Goal: Transaction & Acquisition: Purchase product/service

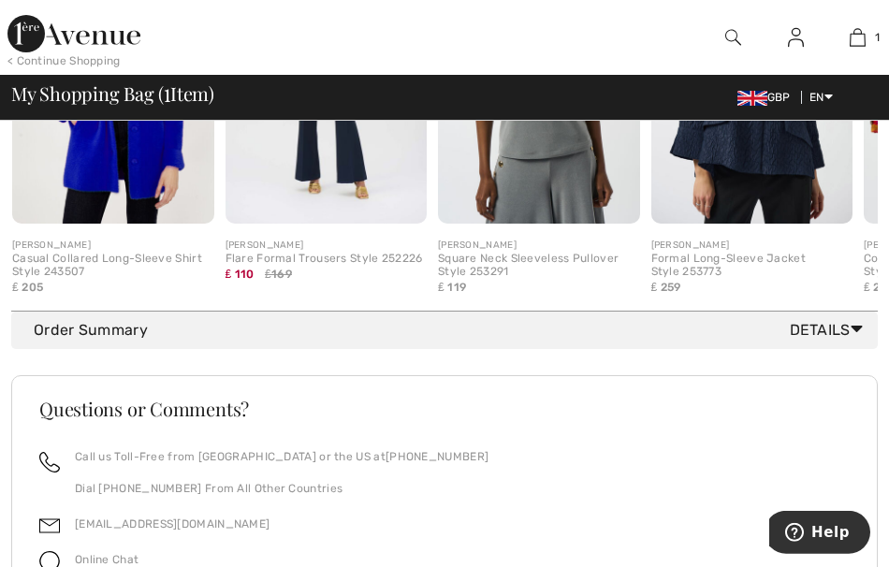
scroll to position [829, 0]
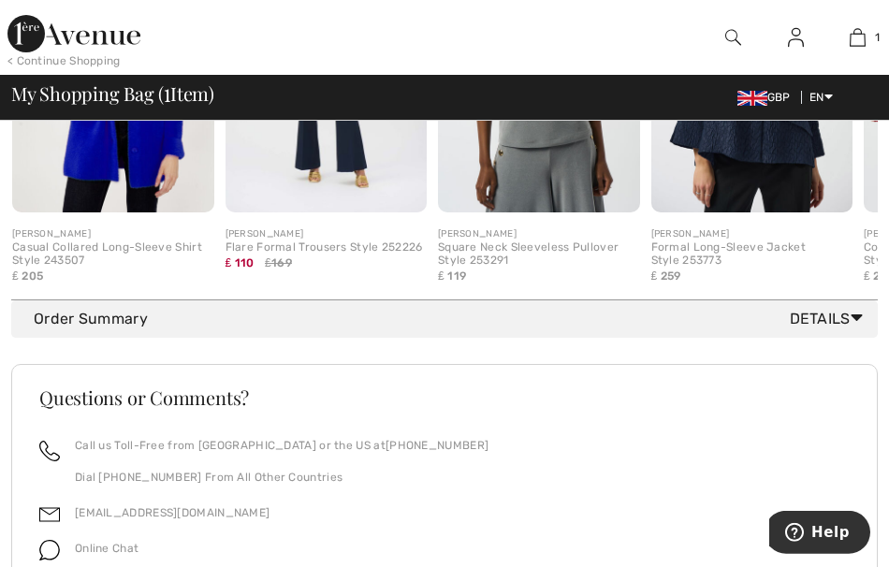
click at [847, 314] on span "Details" at bounding box center [830, 319] width 81 height 22
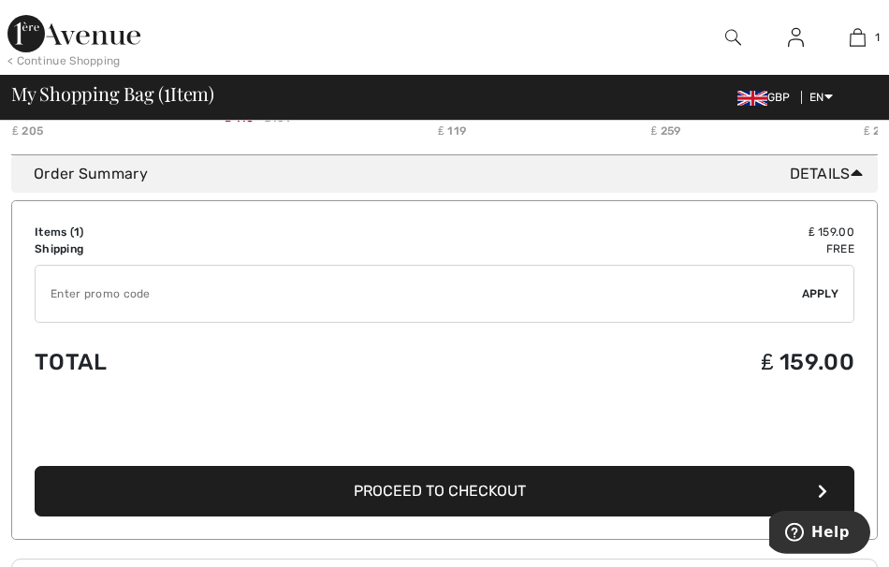
scroll to position [983, 0]
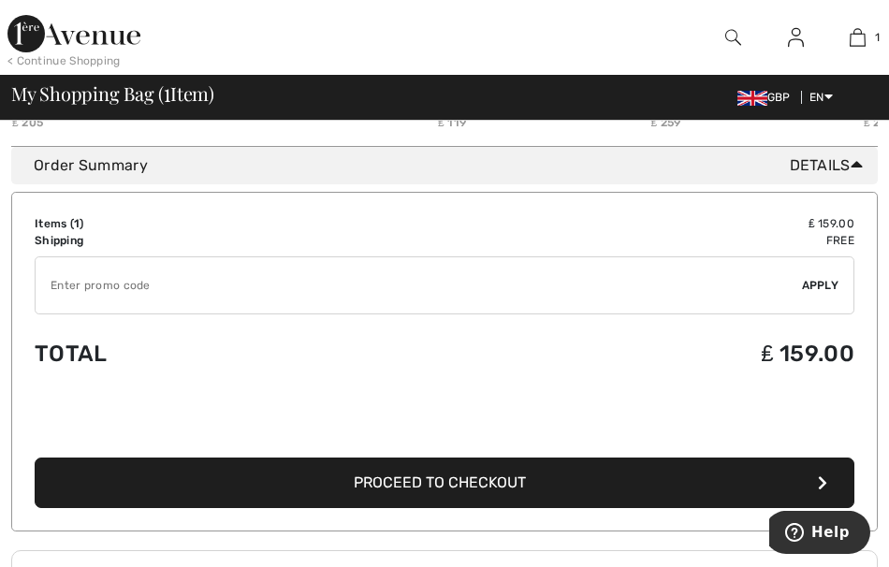
click at [477, 491] on button "Proceed to Checkout" at bounding box center [445, 483] width 820 height 51
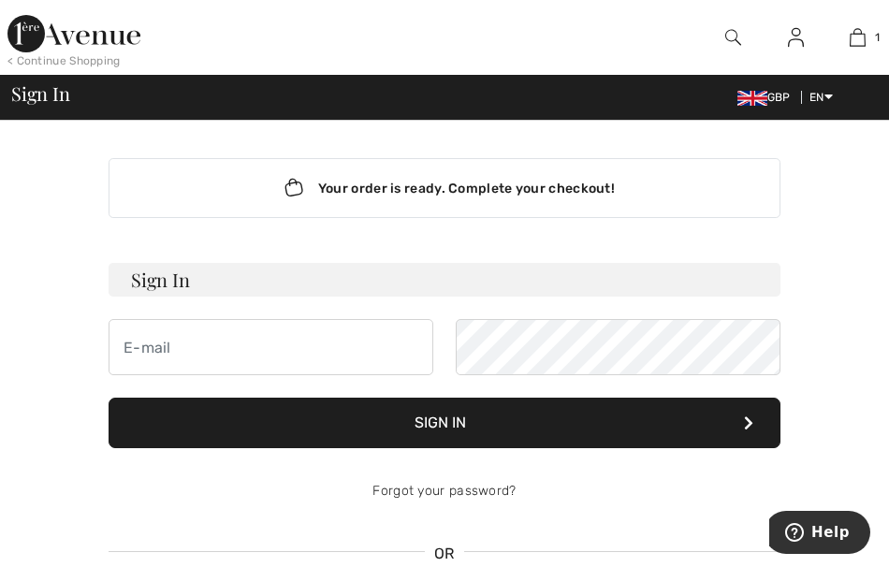
checkbox input "true"
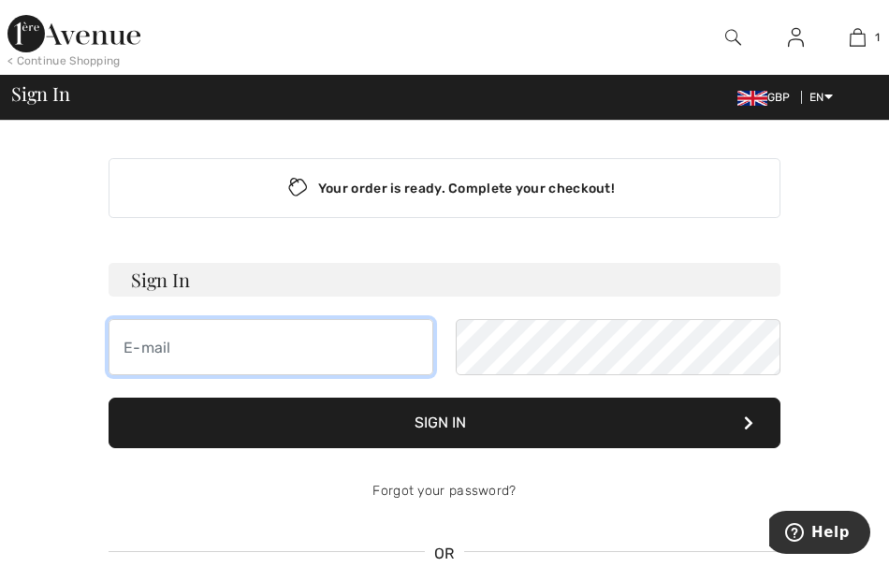
click at [166, 347] on input "email" at bounding box center [271, 347] width 325 height 56
type input "janmoranneil@tiscali.co.uk"
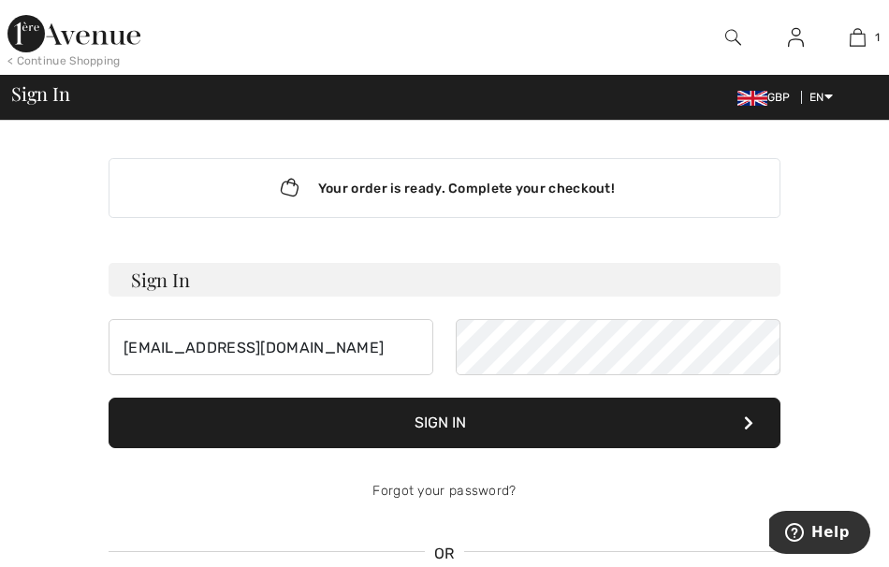
click at [452, 422] on button "Sign In" at bounding box center [445, 423] width 672 height 51
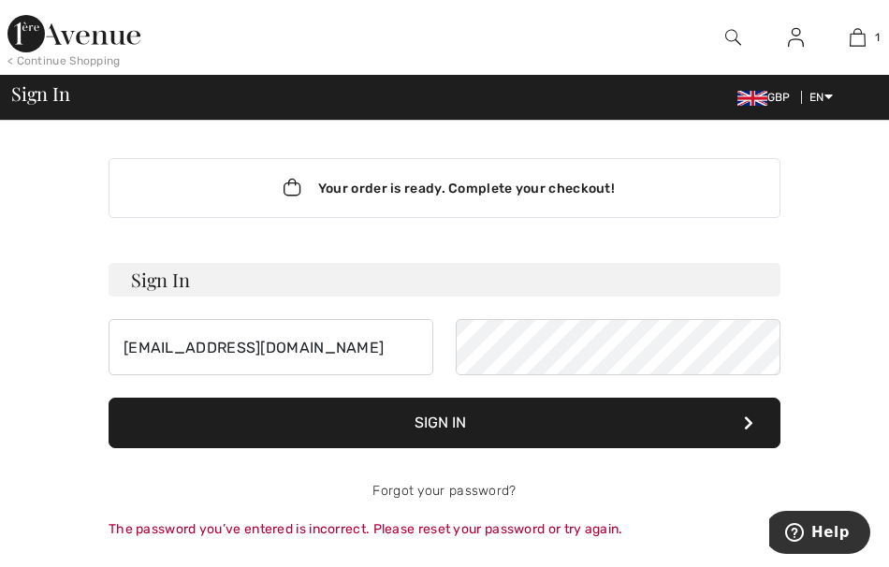
click at [746, 422] on icon at bounding box center [748, 423] width 9 height 15
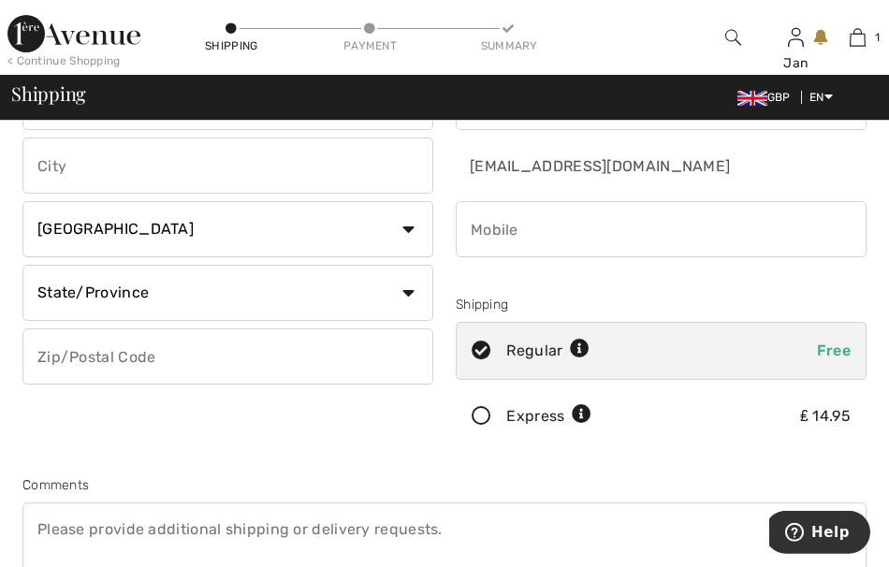
scroll to position [151, 0]
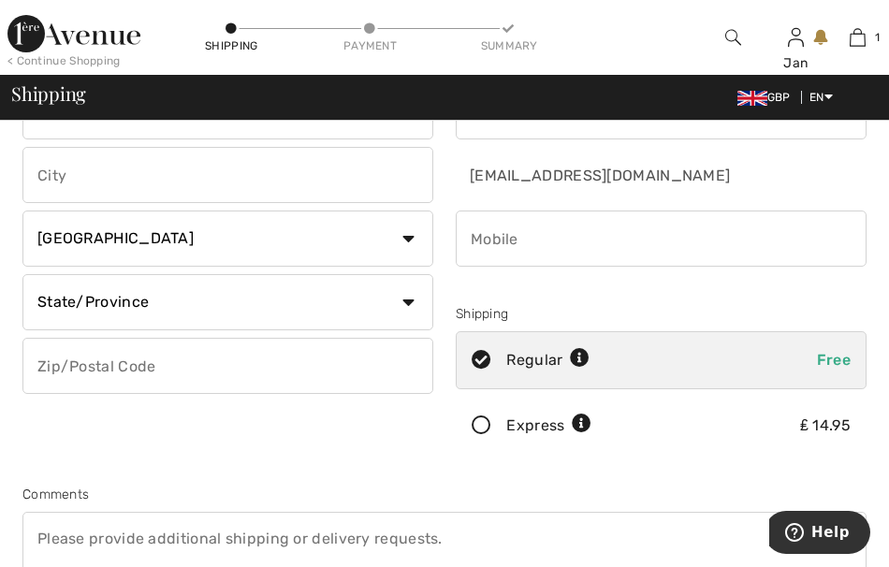
click at [501, 242] on input "phone" at bounding box center [661, 239] width 411 height 56
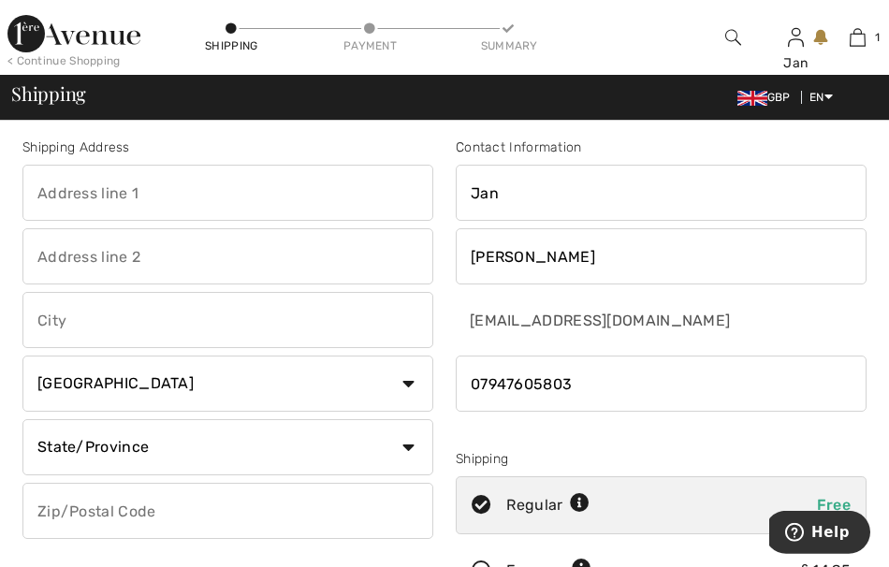
scroll to position [0, 0]
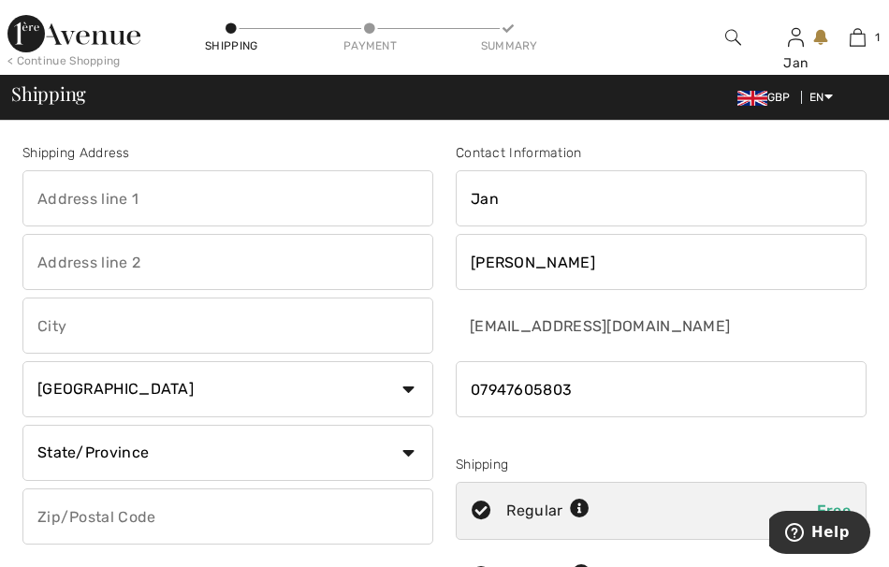
type input "07947605803"
click at [85, 207] on input "text" at bounding box center [227, 198] width 411 height 56
type input "11, Pitch Pond Close"
type input "Knotty Green, Beaconsfield"
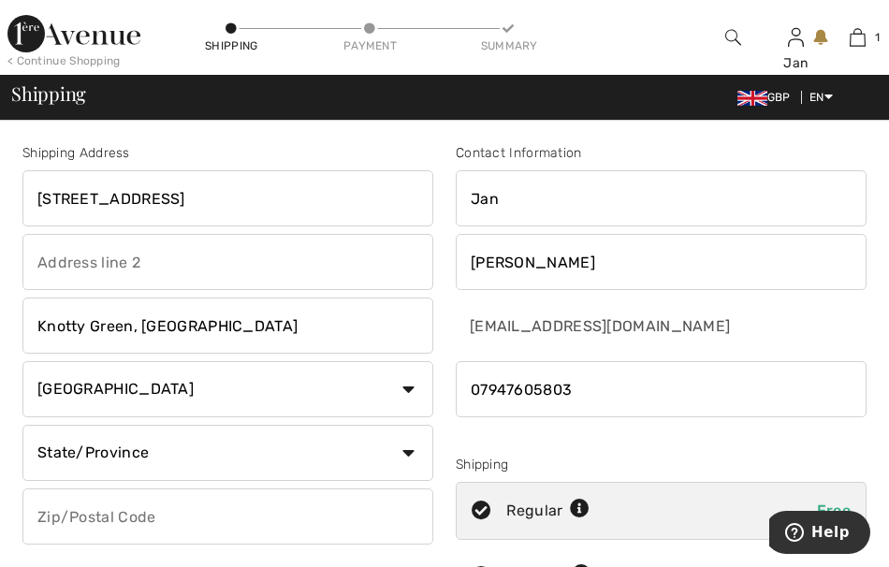
select select "GB"
type input "HP9 1XY"
type input "Neil"
click at [82, 274] on input "text" at bounding box center [227, 262] width 411 height 56
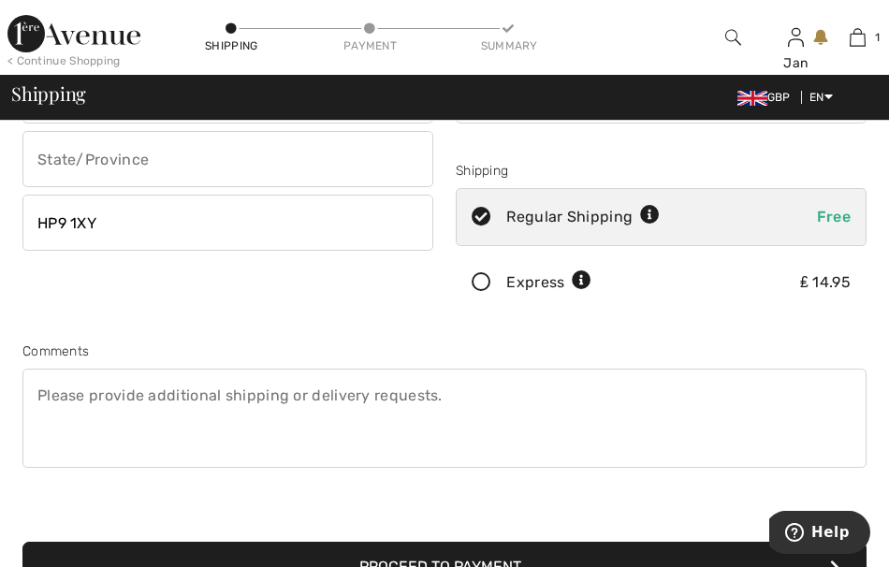
scroll to position [308, 0]
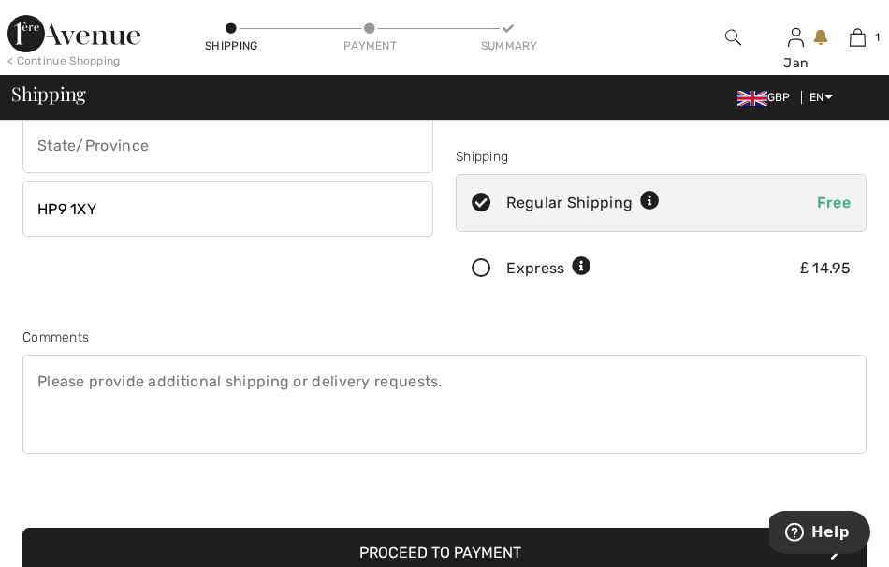
click at [64, 381] on textarea at bounding box center [444, 404] width 844 height 99
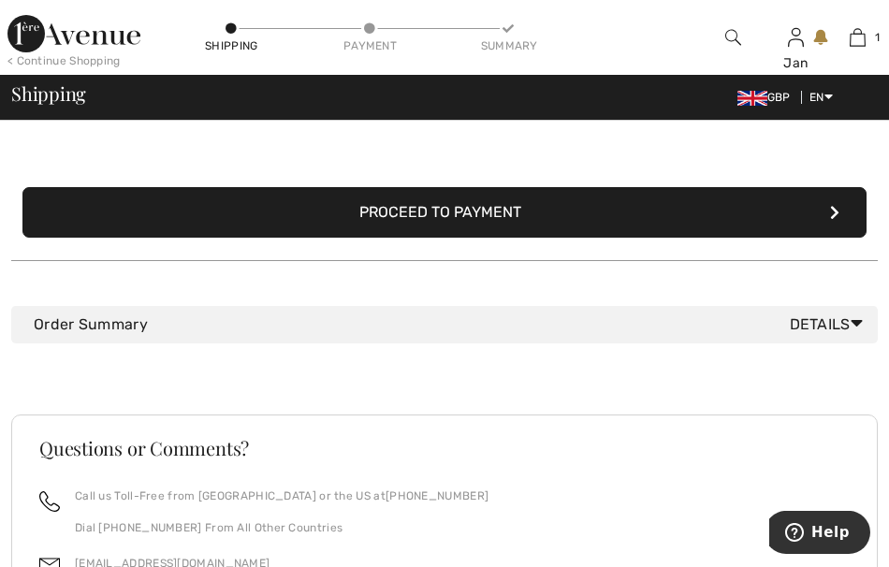
scroll to position [624, 0]
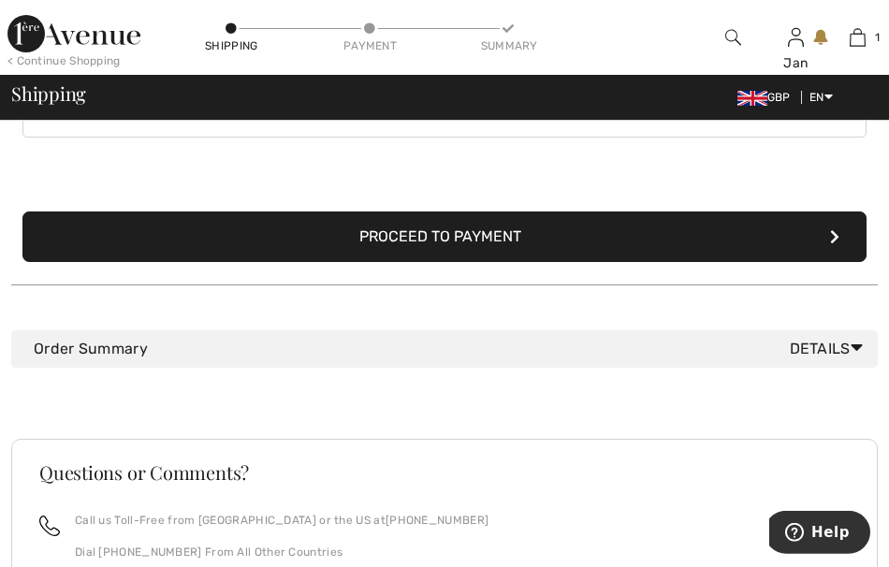
type textarea "Please leave in garage if not in."
click at [843, 340] on span "Details" at bounding box center [830, 349] width 81 height 22
click at [855, 345] on icon at bounding box center [857, 348] width 12 height 20
click at [473, 234] on button "Proceed to Payment" at bounding box center [444, 237] width 844 height 51
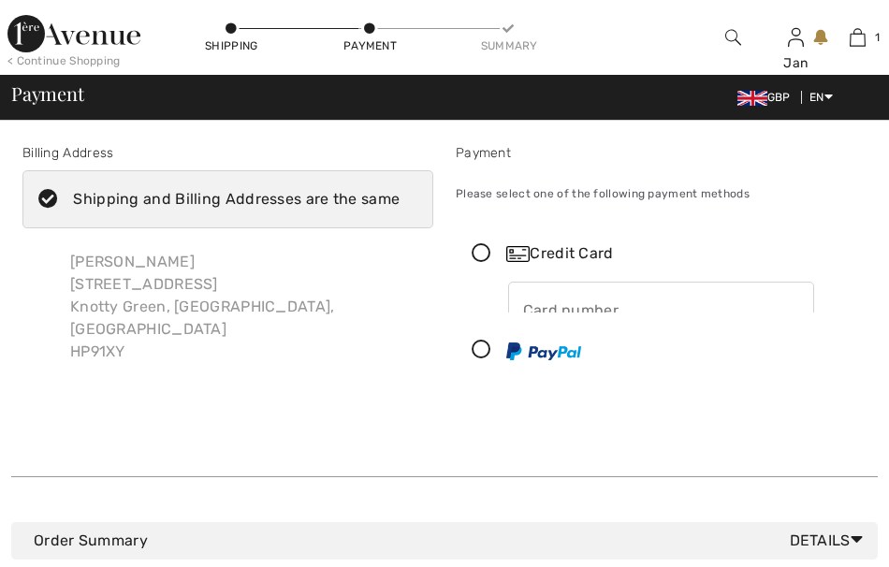
checkbox input "true"
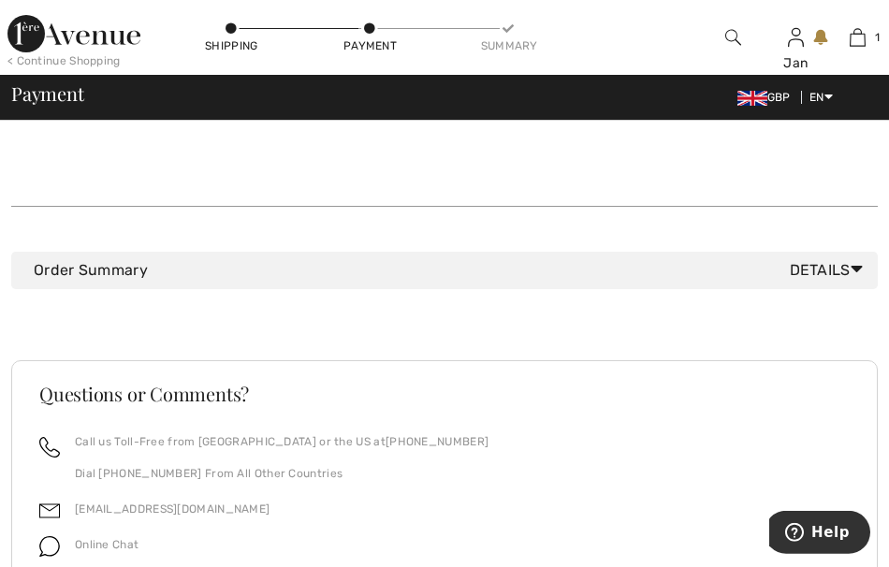
scroll to position [247, 0]
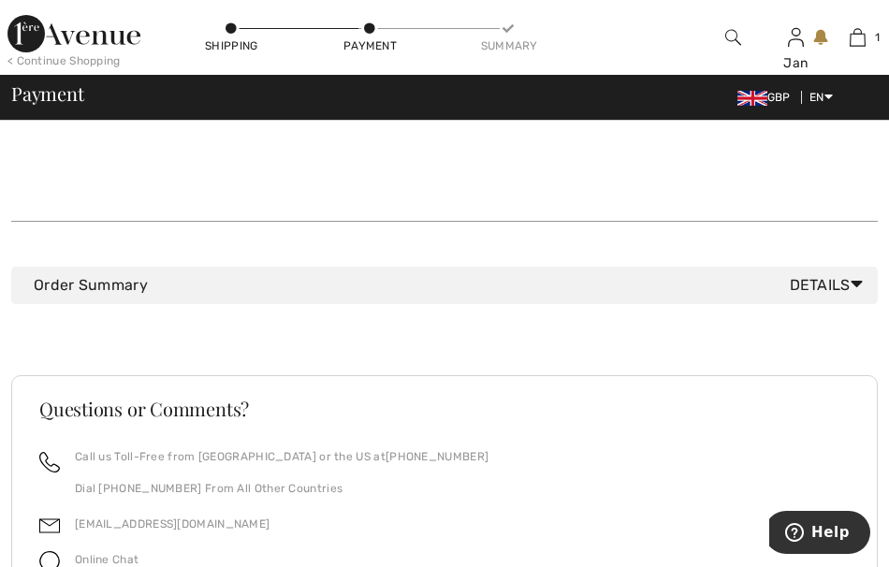
click at [851, 274] on icon at bounding box center [857, 284] width 12 height 20
click at [852, 274] on icon at bounding box center [857, 284] width 12 height 20
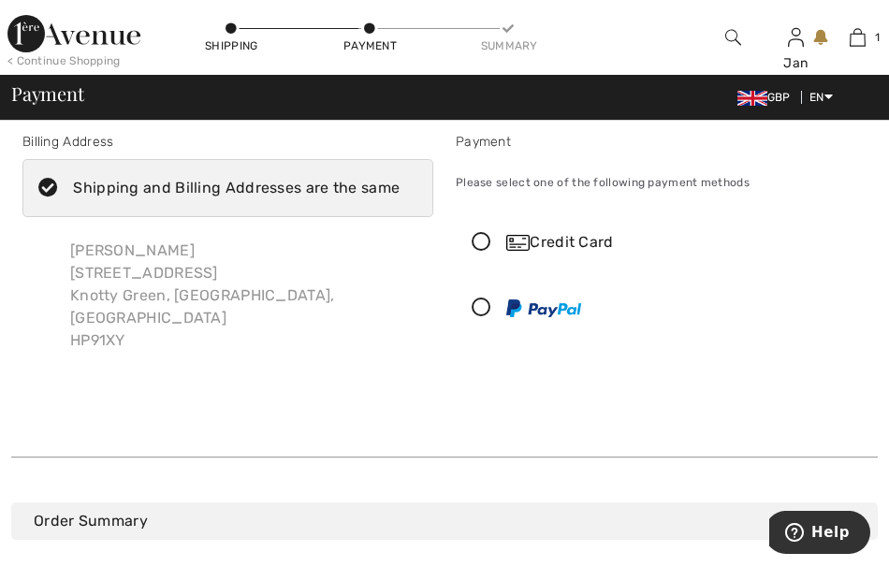
scroll to position [0, 0]
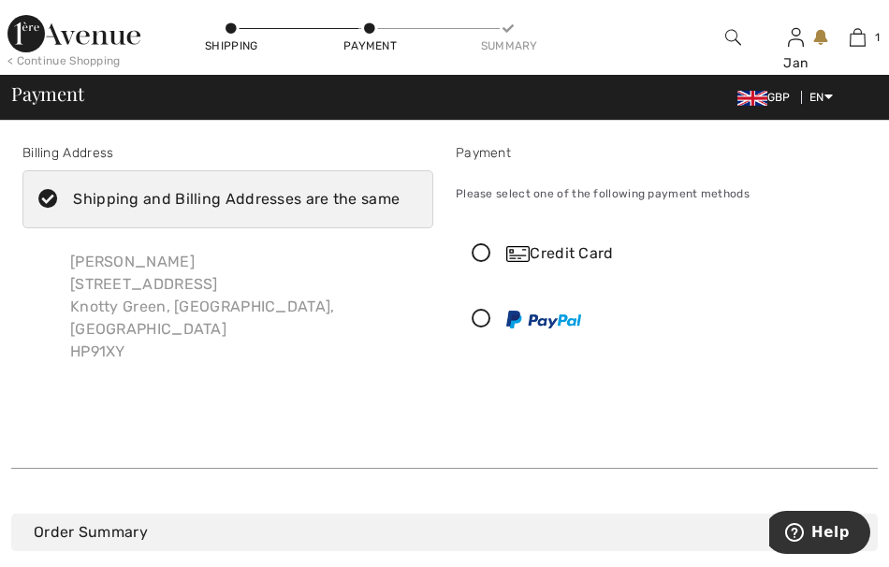
click at [484, 254] on icon at bounding box center [482, 254] width 50 height 20
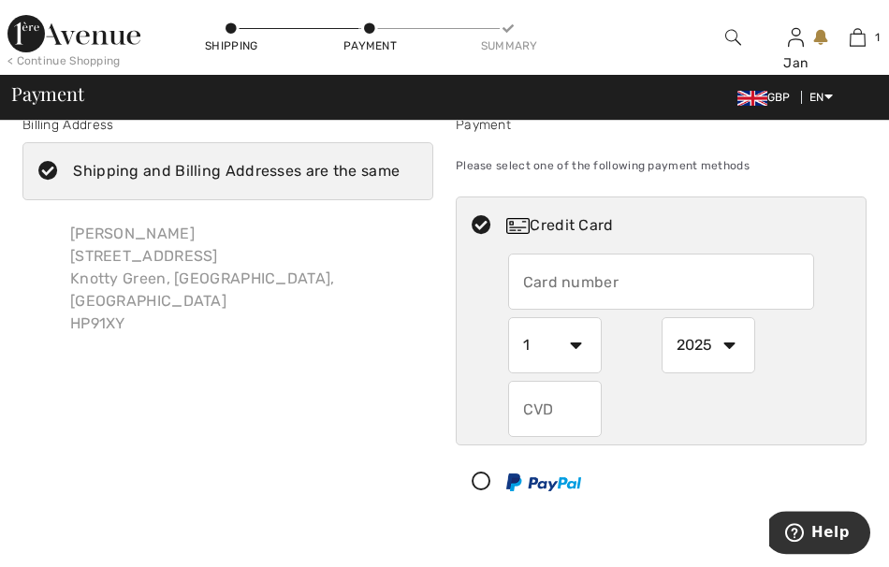
scroll to position [25, 0]
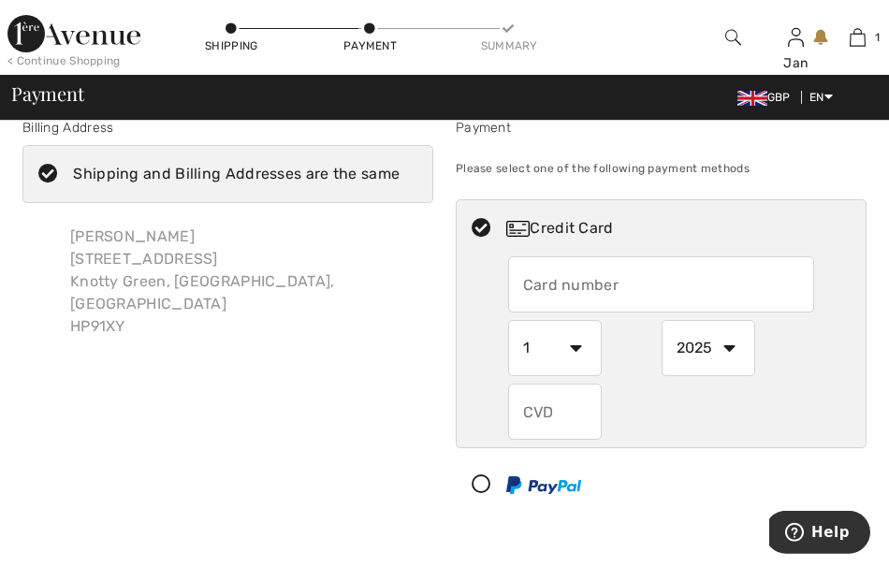
click at [521, 283] on input "text" at bounding box center [661, 285] width 307 height 56
click at [679, 291] on input "4546384817236012" at bounding box center [661, 285] width 307 height 56
type input "4"
type input "4546384817236012"
click at [508, 320] on select "1 2 3 4 5 6 7 8 9 10 11 12" at bounding box center [555, 348] width 94 height 56
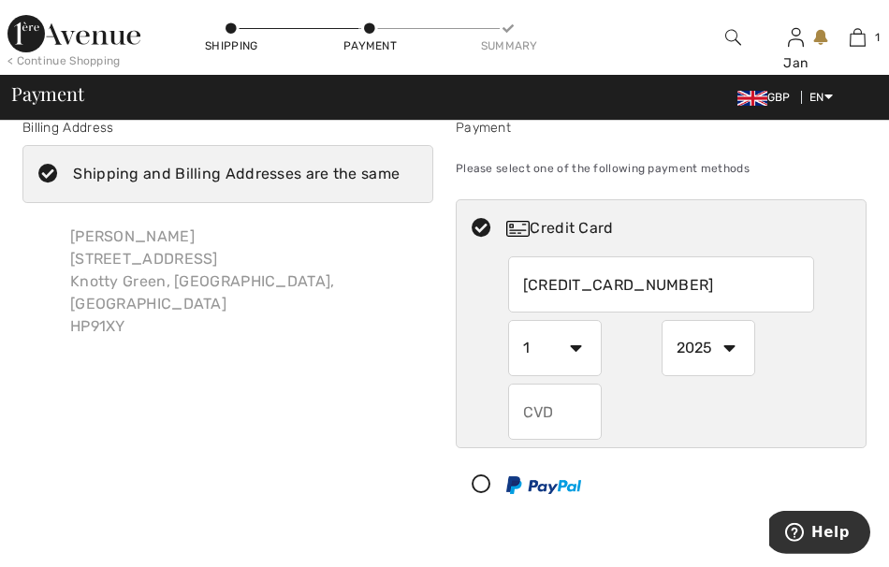
select select "10"
click option "10" at bounding box center [0, 0] width 0 height 0
click at [508, 320] on select "1 2 3 4 5 6 7 8 9 10 11 12" at bounding box center [555, 348] width 94 height 56
click at [581, 348] on select "1 2 3 4 5 6 7 8 9 10 11 12" at bounding box center [555, 348] width 94 height 56
click at [508, 320] on select "1 2 3 4 5 6 7 8 9 10 11 12" at bounding box center [555, 348] width 94 height 56
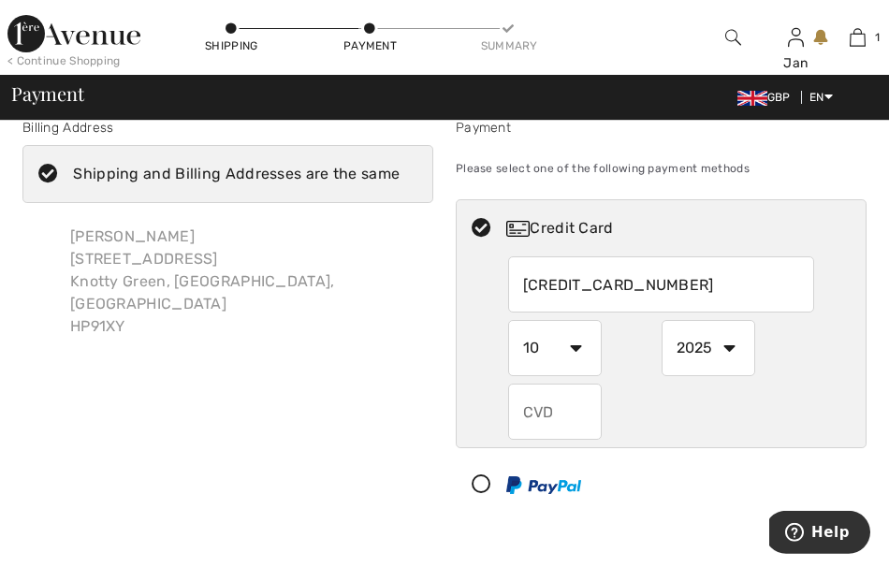
click at [538, 354] on select "1 2 3 4 5 6 7 8 9 10 11 12" at bounding box center [555, 348] width 94 height 56
click at [508, 320] on select "1 2 3 4 5 6 7 8 9 10 11 12" at bounding box center [555, 348] width 94 height 56
click at [569, 345] on select "1 2 3 4 5 6 7 8 9 10 11 12" at bounding box center [555, 348] width 94 height 56
click at [508, 320] on select "1 2 3 4 5 6 7 8 9 10 11 12" at bounding box center [555, 348] width 94 height 56
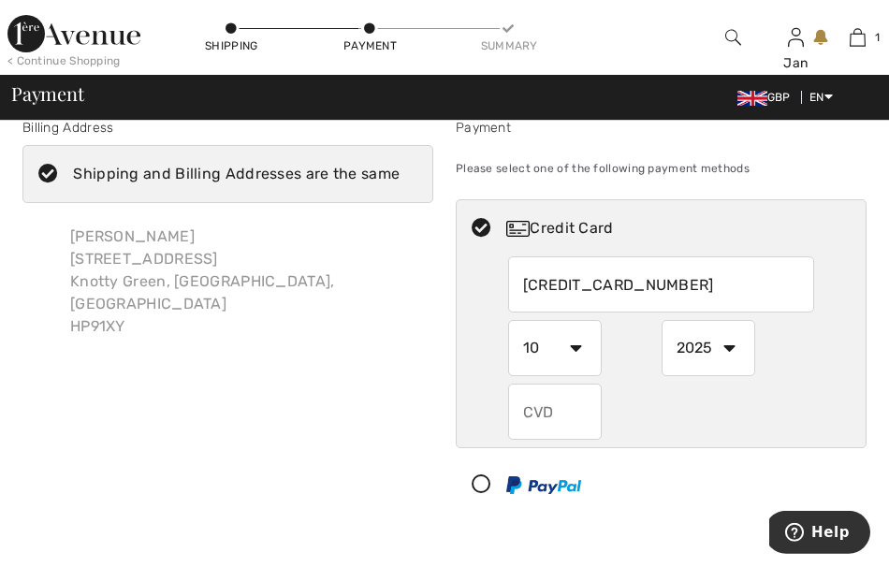
click at [584, 356] on select "1 2 3 4 5 6 7 8 9 10 11 12" at bounding box center [555, 348] width 94 height 56
click at [662, 320] on select "2025 2026 2027 2028 2029 2030 2031 2032 2033 2034 2035" at bounding box center [709, 348] width 94 height 56
select select "2030"
click option "2030" at bounding box center [0, 0] width 0 height 0
click at [550, 417] on input "text" at bounding box center [555, 412] width 94 height 56
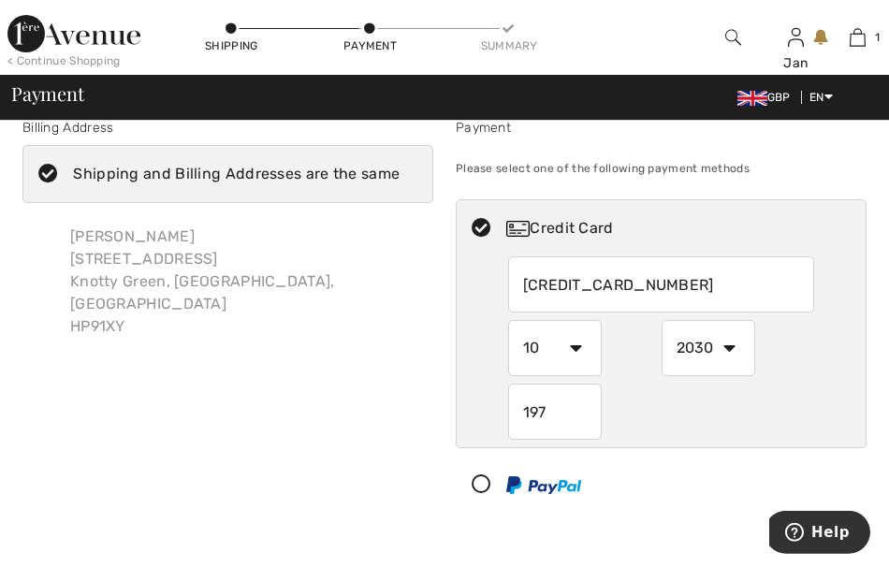
type input "197"
drag, startPoint x: 875, startPoint y: 223, endPoint x: 878, endPoint y: 294, distance: 71.2
click at [878, 294] on html "We value your privacy We use cookies to enhance your browsing experience, serve…" at bounding box center [444, 258] width 889 height 567
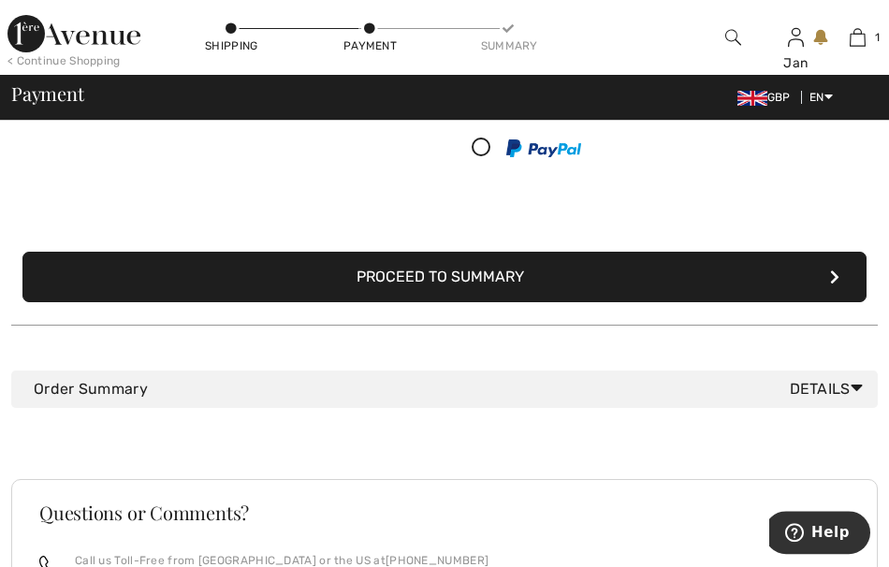
scroll to position [363, 0]
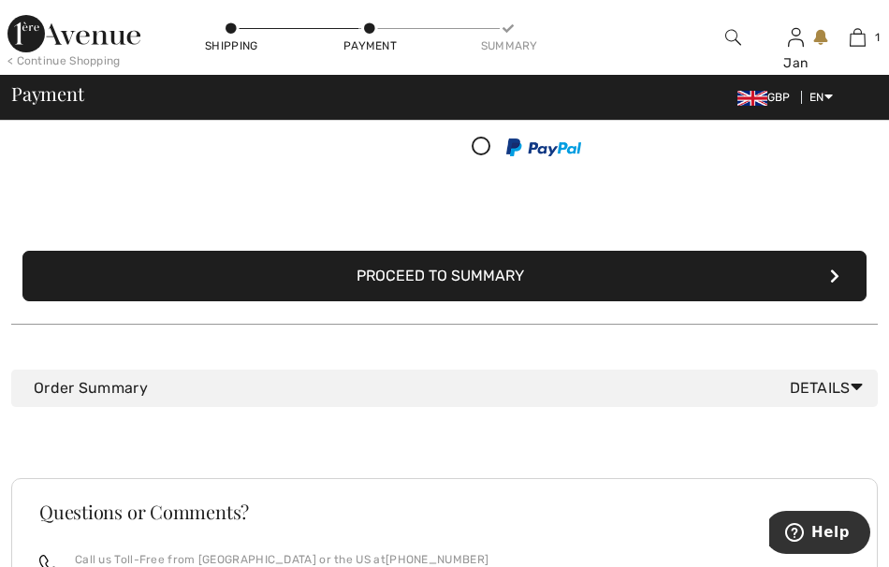
click at [490, 278] on button "Proceed to Summary" at bounding box center [444, 276] width 844 height 51
click at [827, 275] on button "Proceed to Summary" at bounding box center [444, 276] width 844 height 51
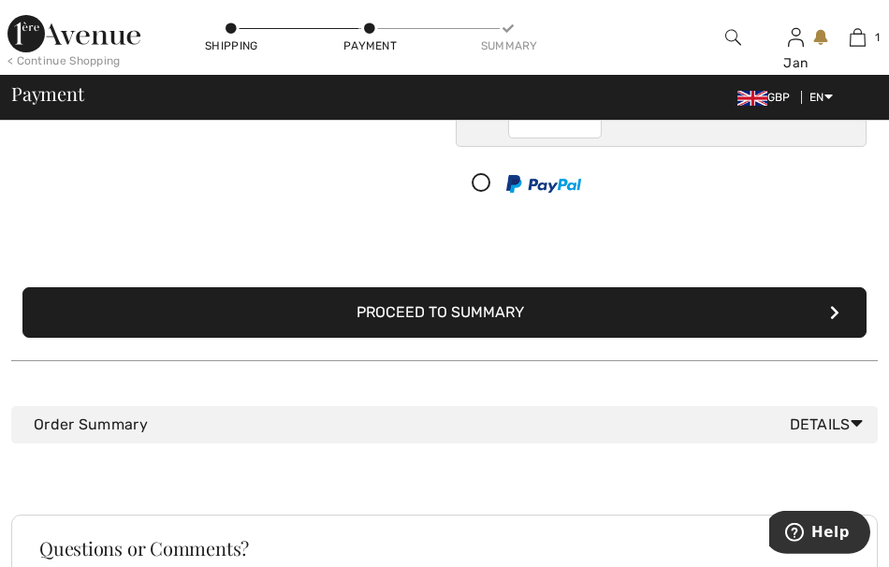
scroll to position [318, 0]
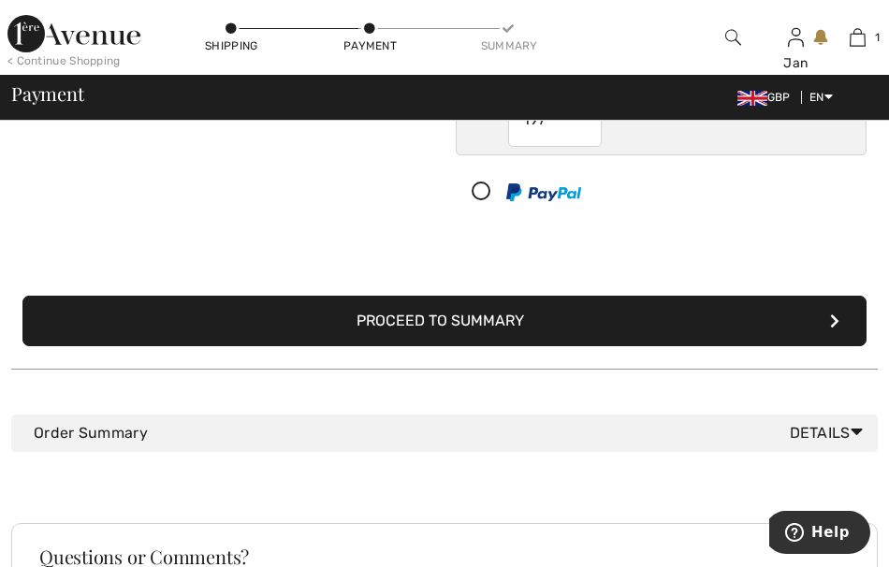
click at [458, 322] on button "Proceed to Summary" at bounding box center [444, 321] width 844 height 51
click at [838, 316] on icon "submit" at bounding box center [834, 321] width 9 height 15
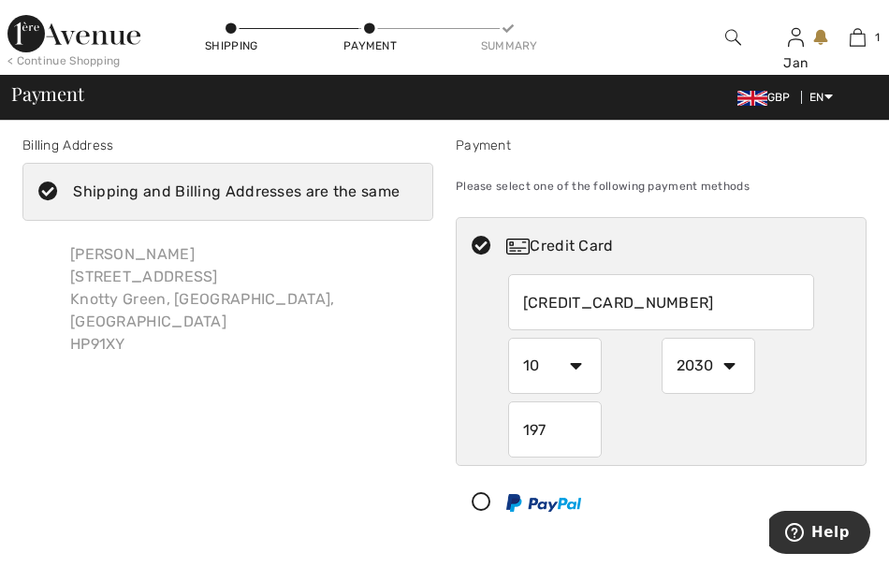
scroll to position [0, 0]
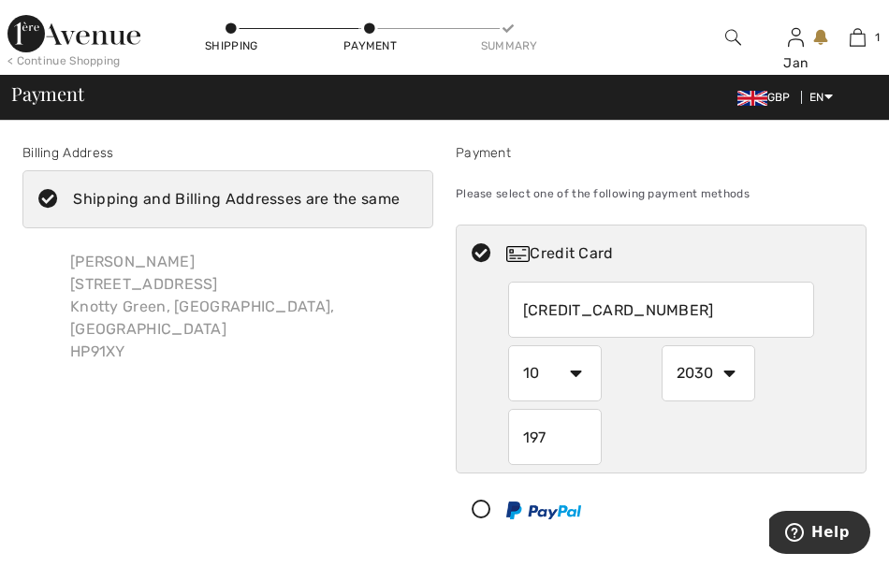
click at [483, 256] on icon at bounding box center [482, 254] width 50 height 20
click at [542, 259] on div "Credit Card" at bounding box center [679, 253] width 347 height 22
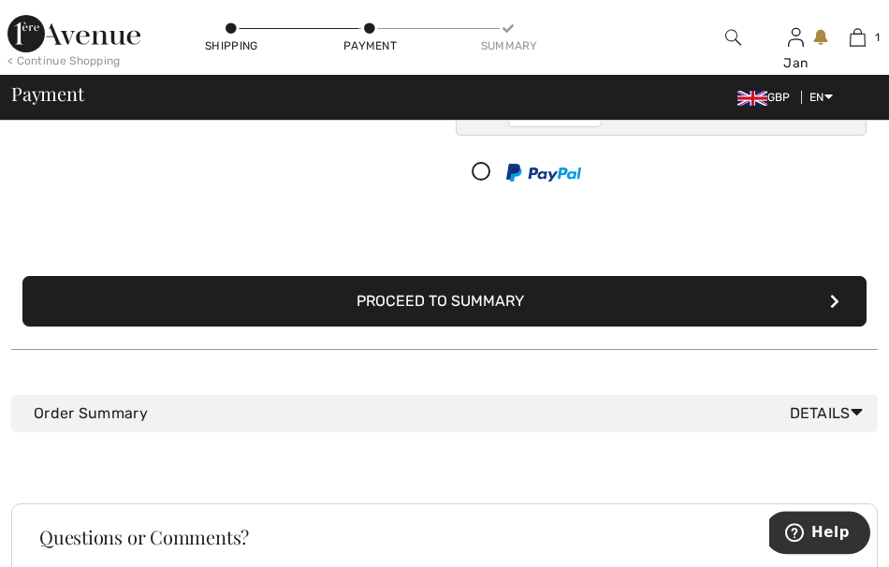
scroll to position [330, 0]
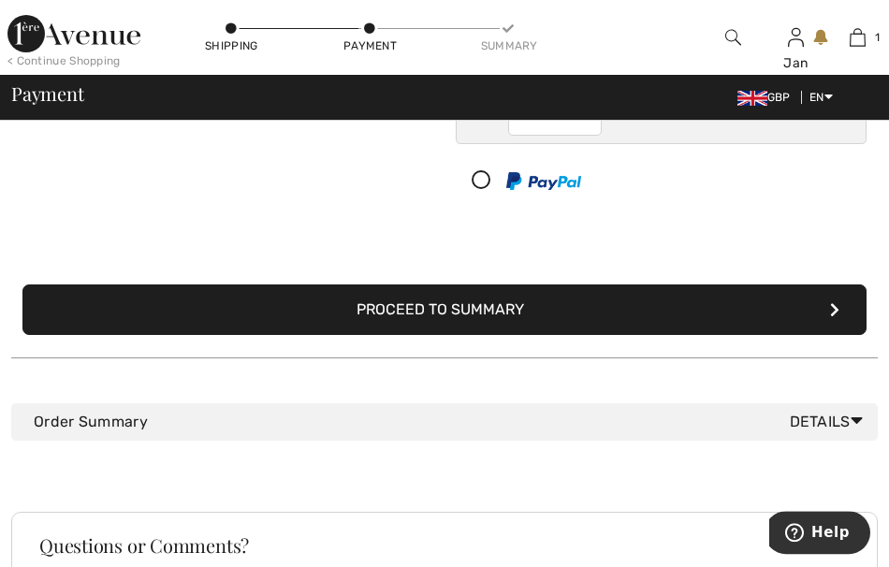
click at [838, 422] on span "Details" at bounding box center [830, 422] width 81 height 22
click at [853, 419] on icon at bounding box center [857, 421] width 12 height 20
click at [834, 315] on icon "submit" at bounding box center [834, 309] width 9 height 15
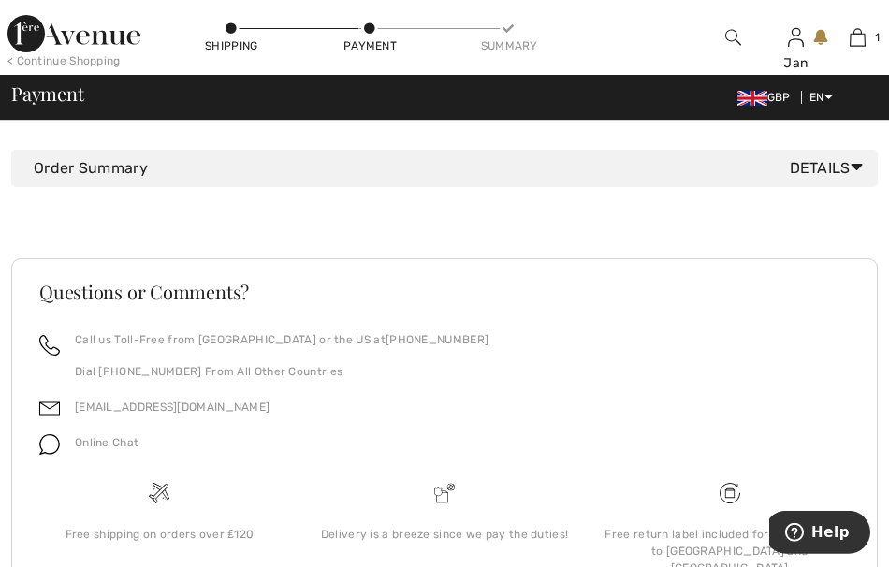
scroll to position [667, 0]
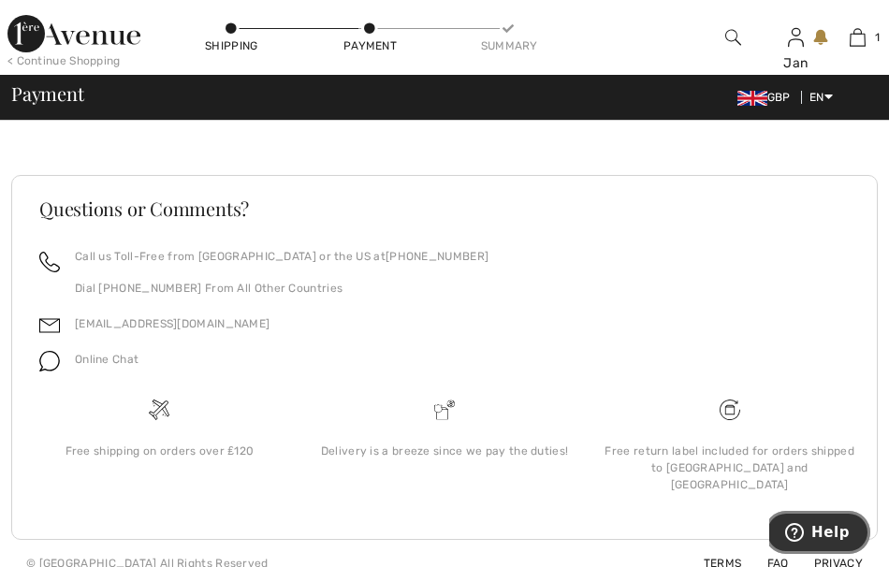
click at [845, 540] on span "Help" at bounding box center [831, 532] width 38 height 17
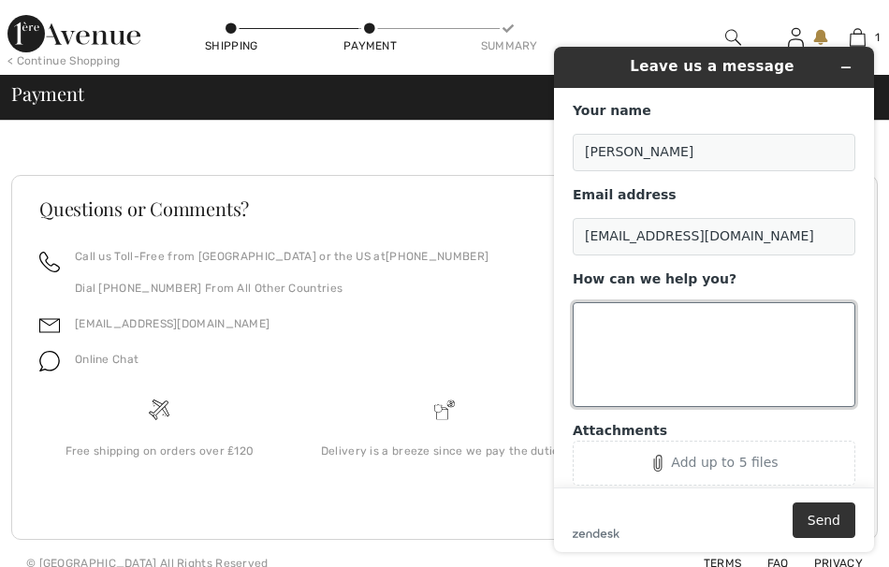
click at [637, 325] on textarea "How can we help you?" at bounding box center [714, 354] width 283 height 105
type textarea "whu can i not proceed"
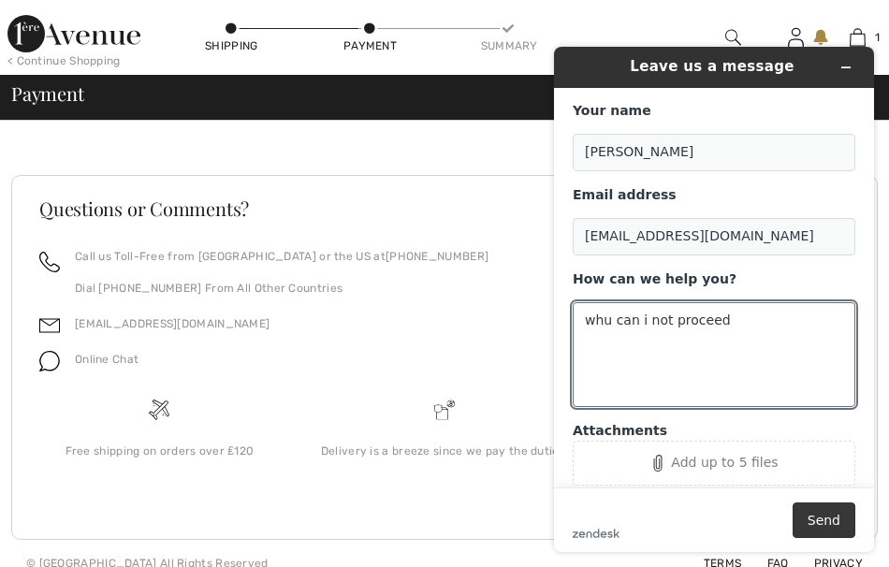
click at [811, 518] on button "Send" at bounding box center [824, 521] width 63 height 36
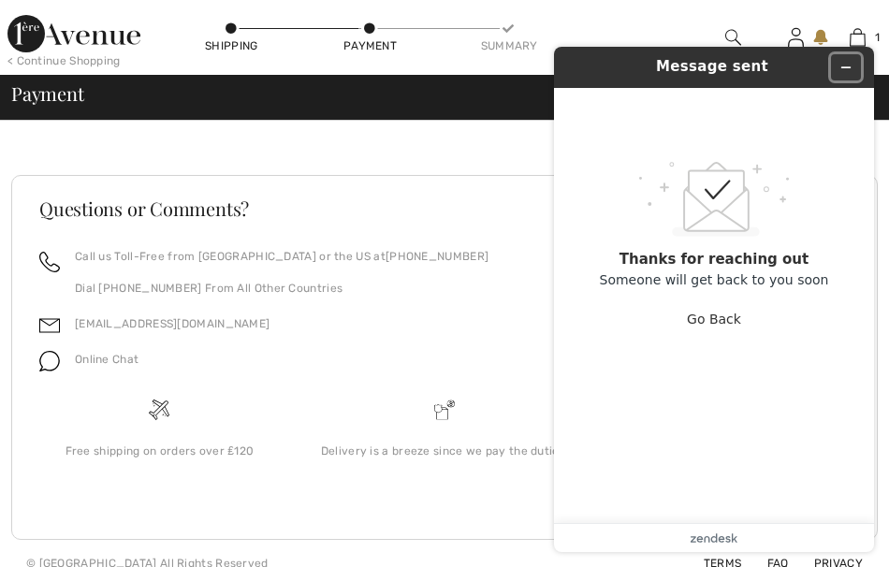
click at [846, 70] on icon "Minimize widget" at bounding box center [846, 67] width 13 height 13
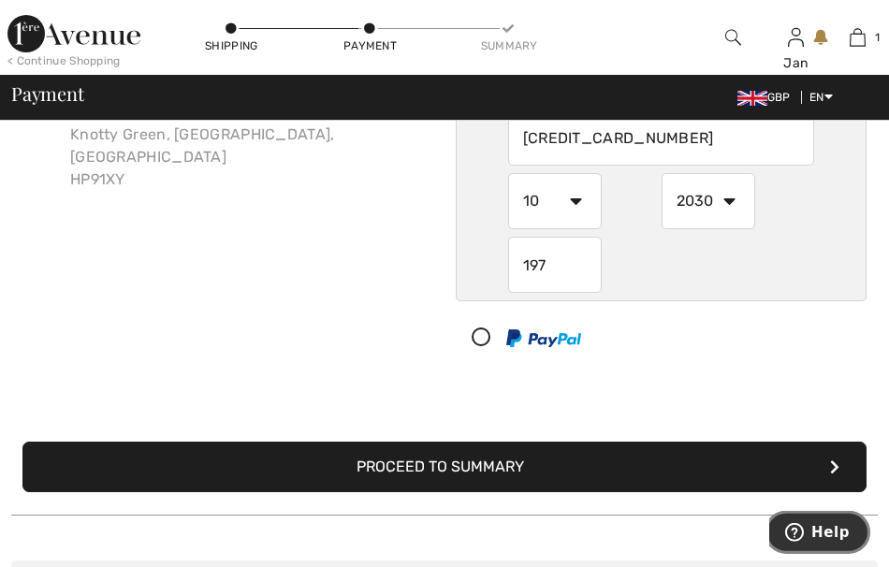
scroll to position [180, 0]
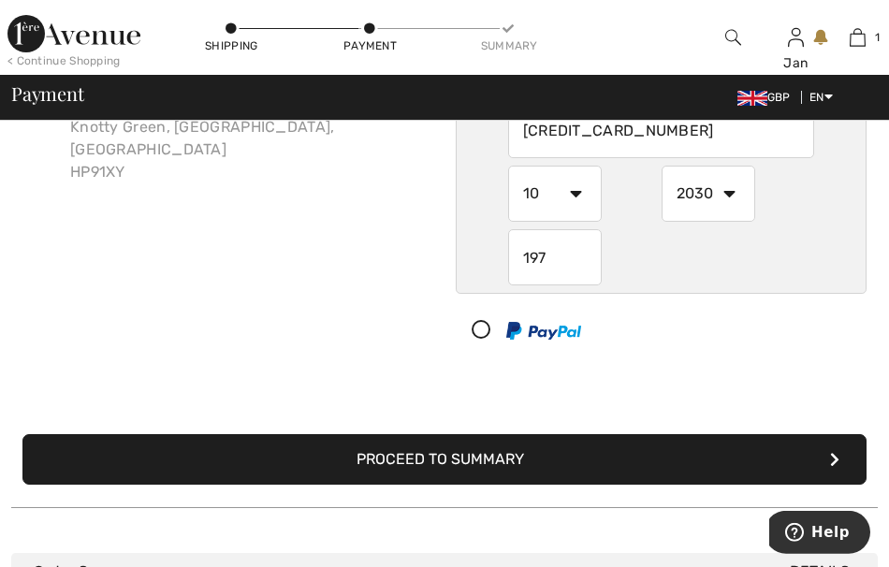
click at [521, 459] on button "Proceed to Summary" at bounding box center [444, 459] width 844 height 51
click at [830, 457] on button "Proceed to Summary" at bounding box center [444, 459] width 844 height 51
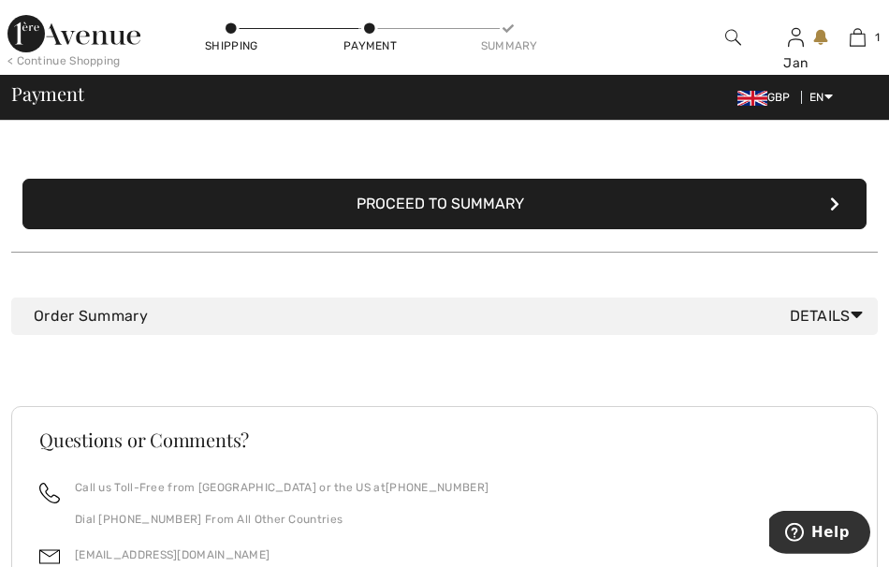
scroll to position [434, 0]
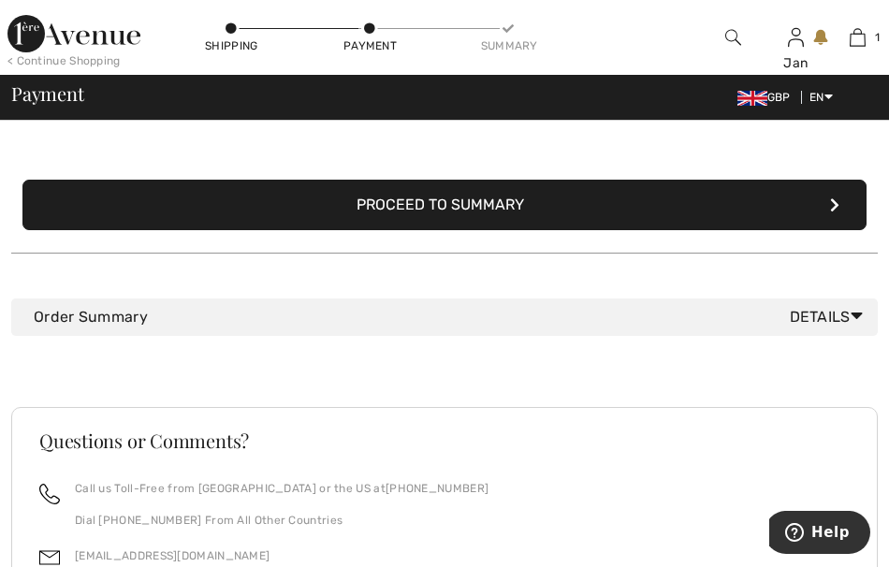
click at [843, 309] on span "Details" at bounding box center [830, 317] width 81 height 22
click at [845, 315] on span "Details" at bounding box center [830, 317] width 81 height 22
click at [860, 315] on icon at bounding box center [857, 316] width 12 height 20
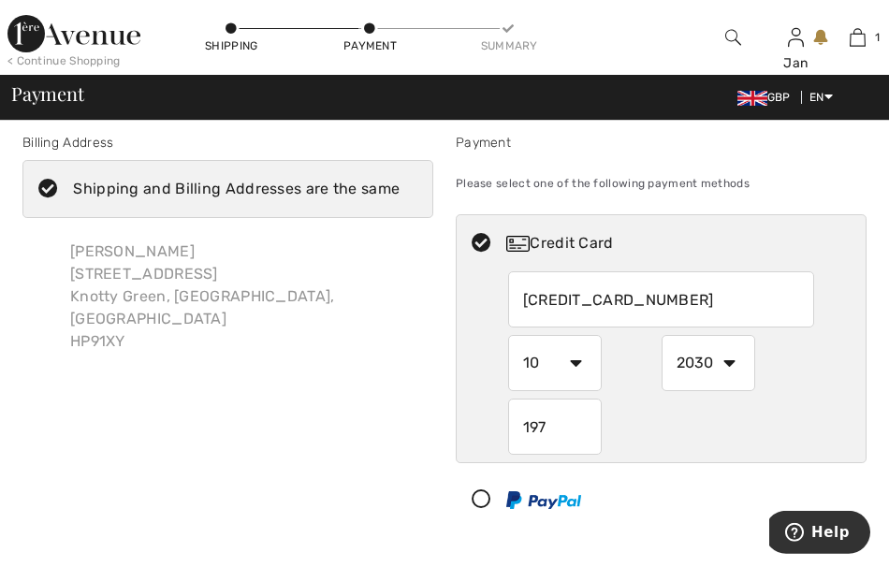
scroll to position [0, 0]
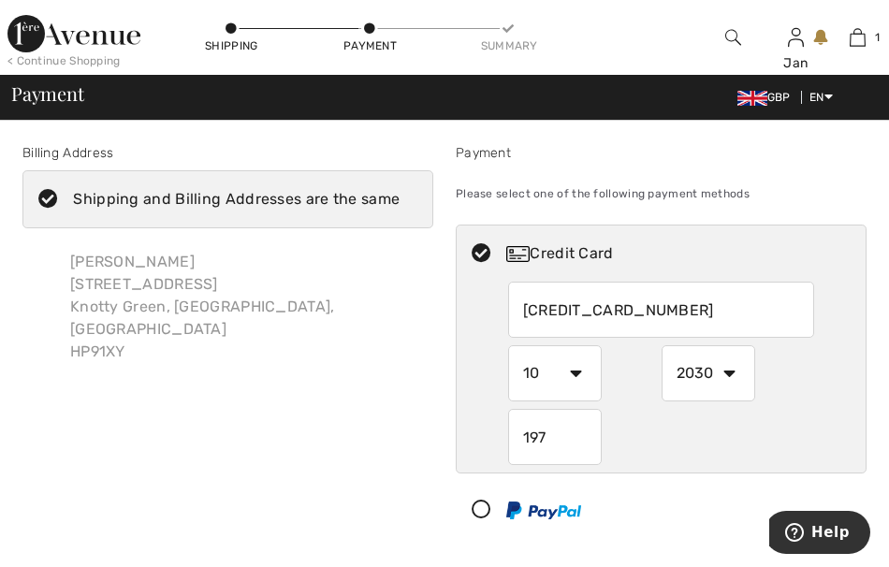
click at [561, 310] on input "4546384817236012" at bounding box center [661, 310] width 307 height 56
type input "4546384817236012"
click at [853, 41] on img at bounding box center [858, 37] width 16 height 22
